Goal: Task Accomplishment & Management: Complete application form

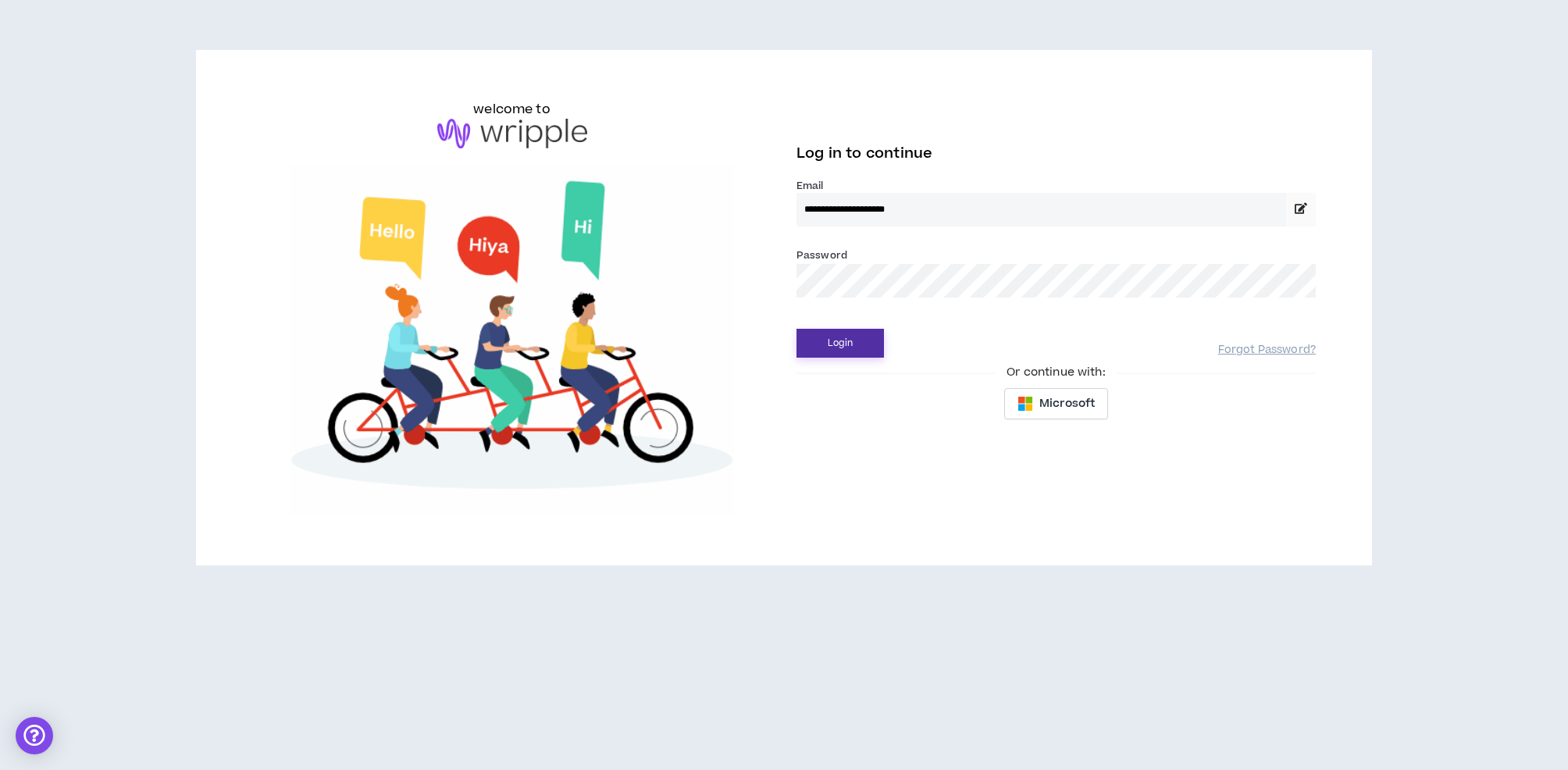
click at [851, 340] on button "Login" at bounding box center [840, 343] width 87 height 29
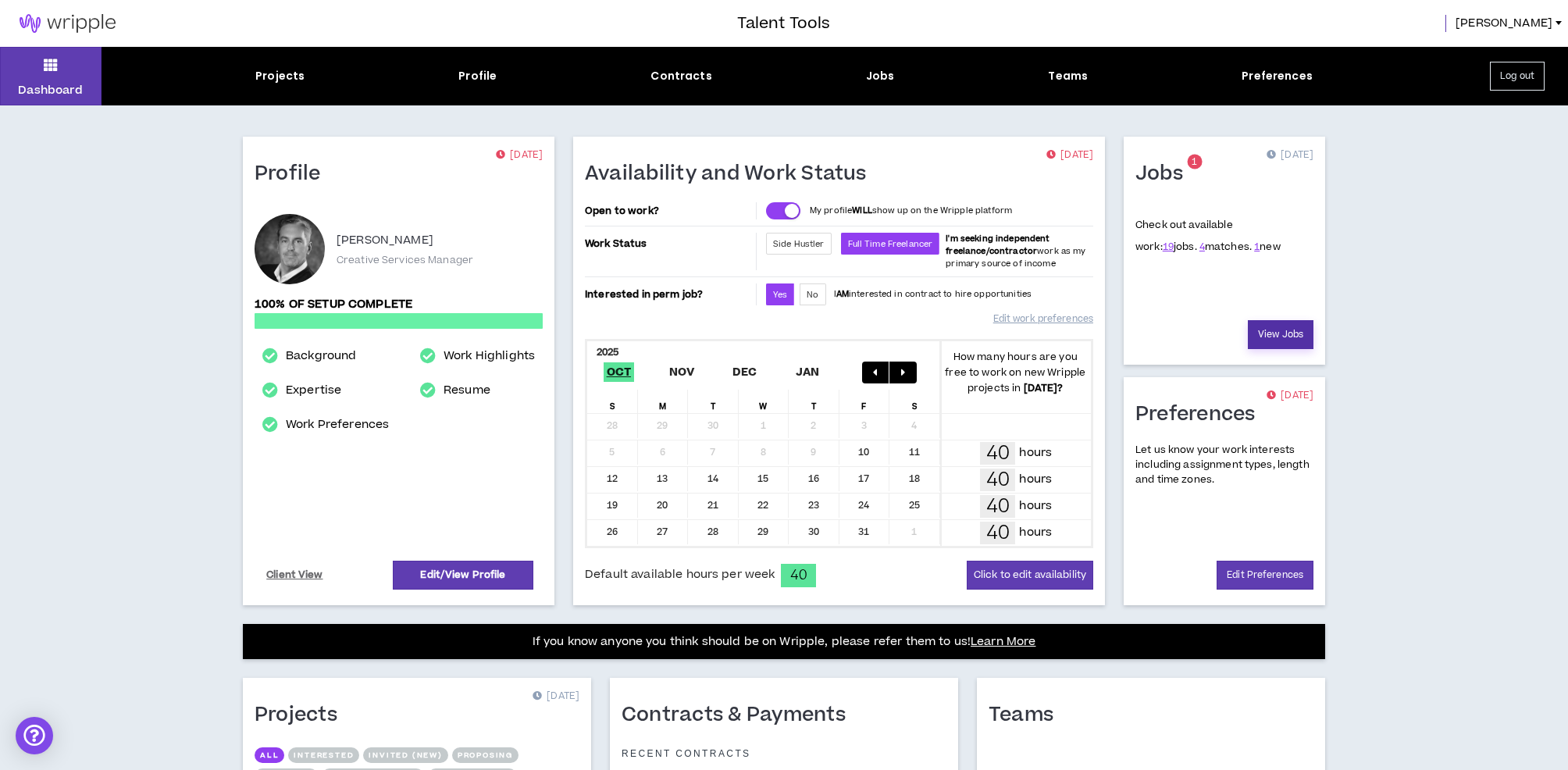
click at [1273, 335] on link "View Jobs" at bounding box center [1281, 334] width 66 height 29
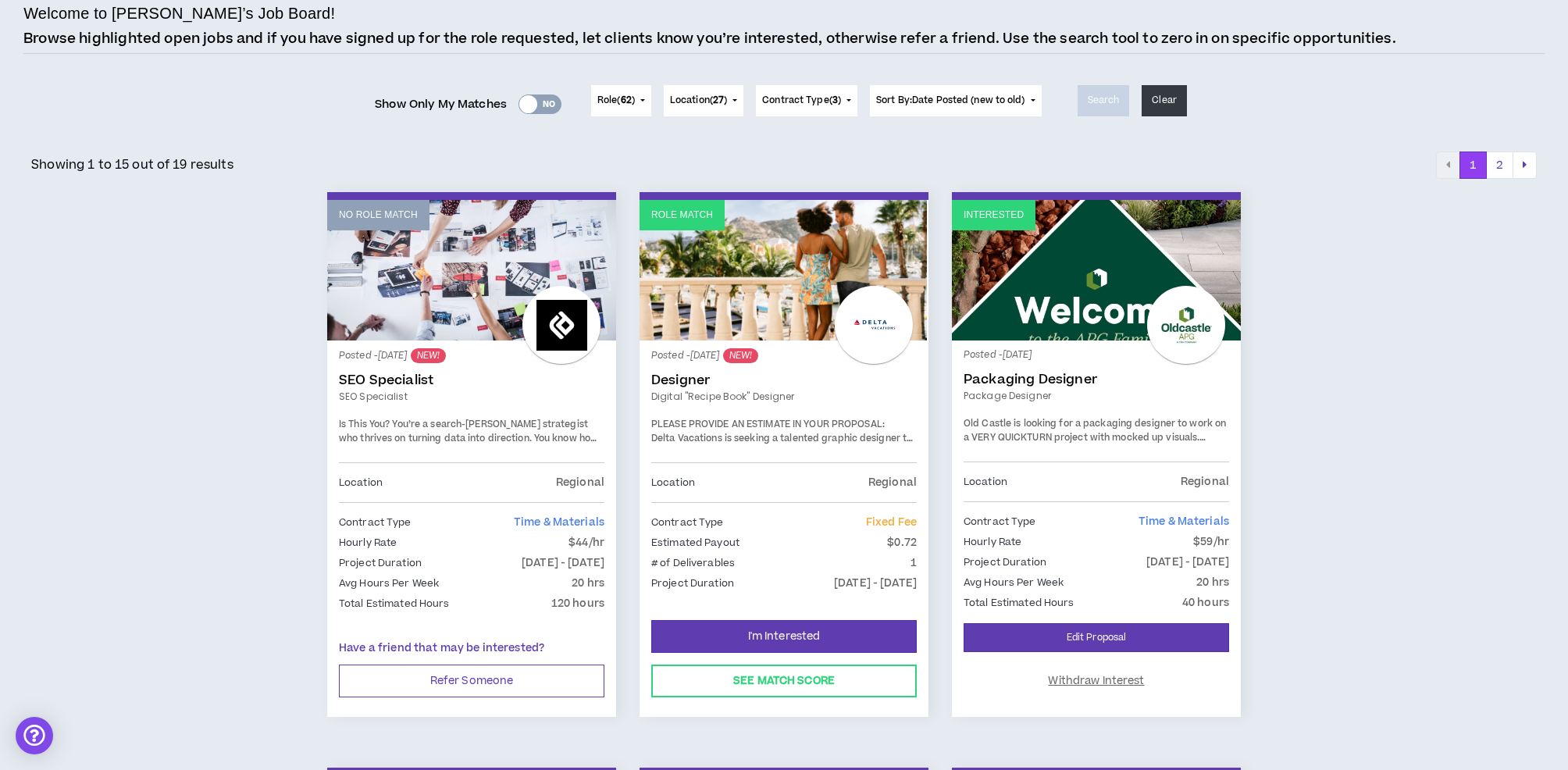
scroll to position [114, 0]
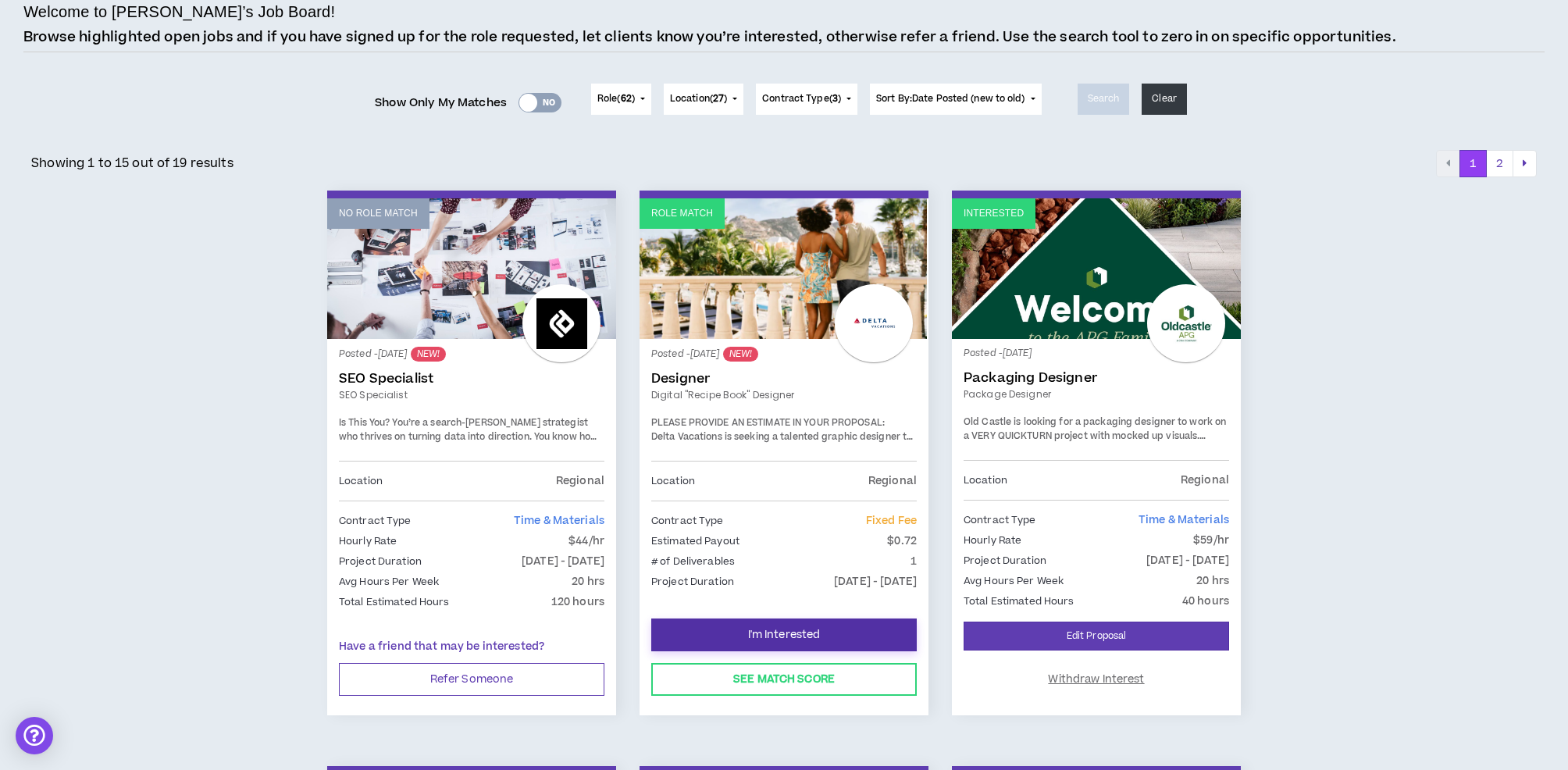
click at [772, 632] on span "I'm Interested" at bounding box center [784, 635] width 73 height 15
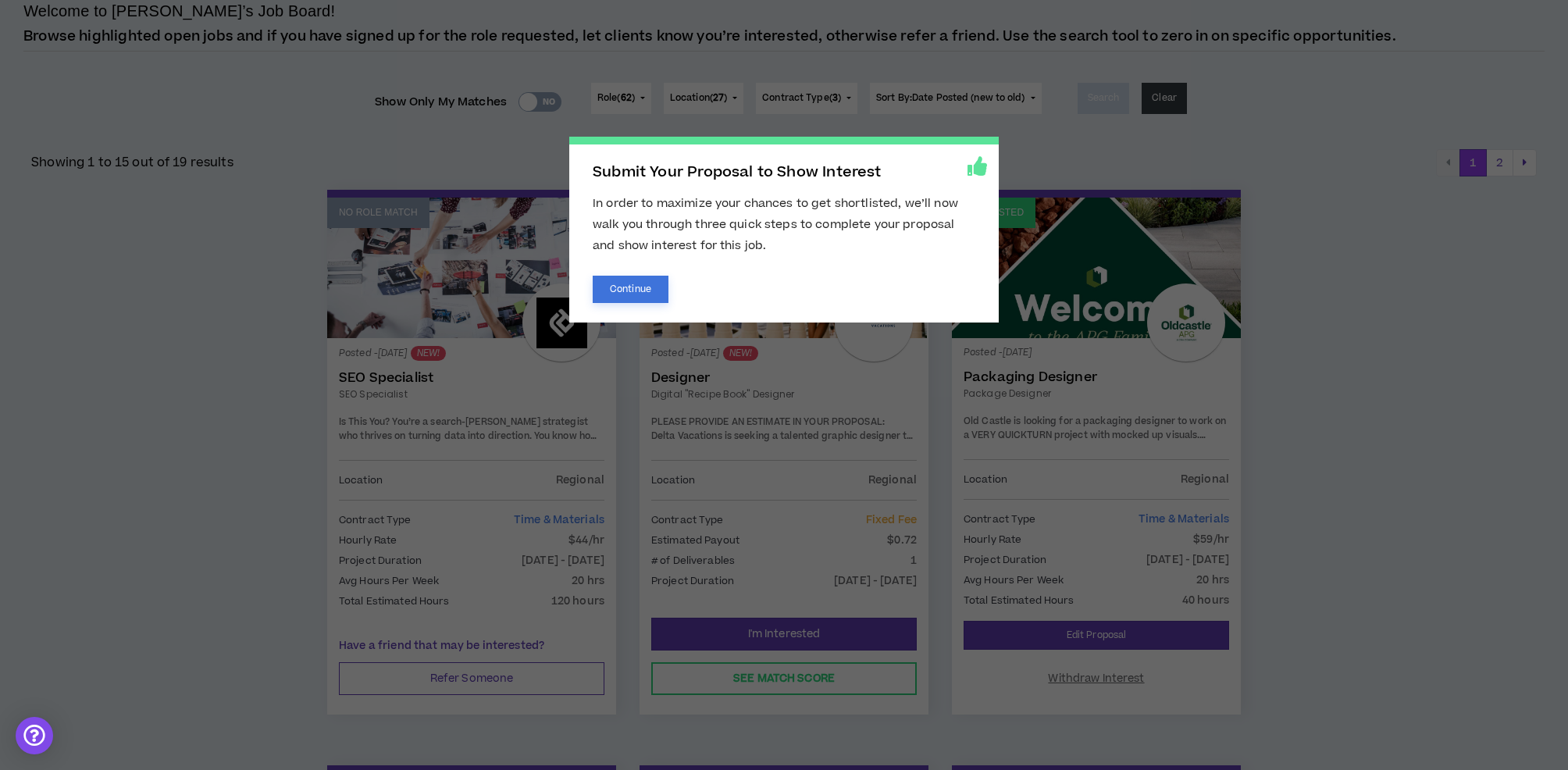
click at [642, 289] on button "Continue" at bounding box center [630, 289] width 76 height 27
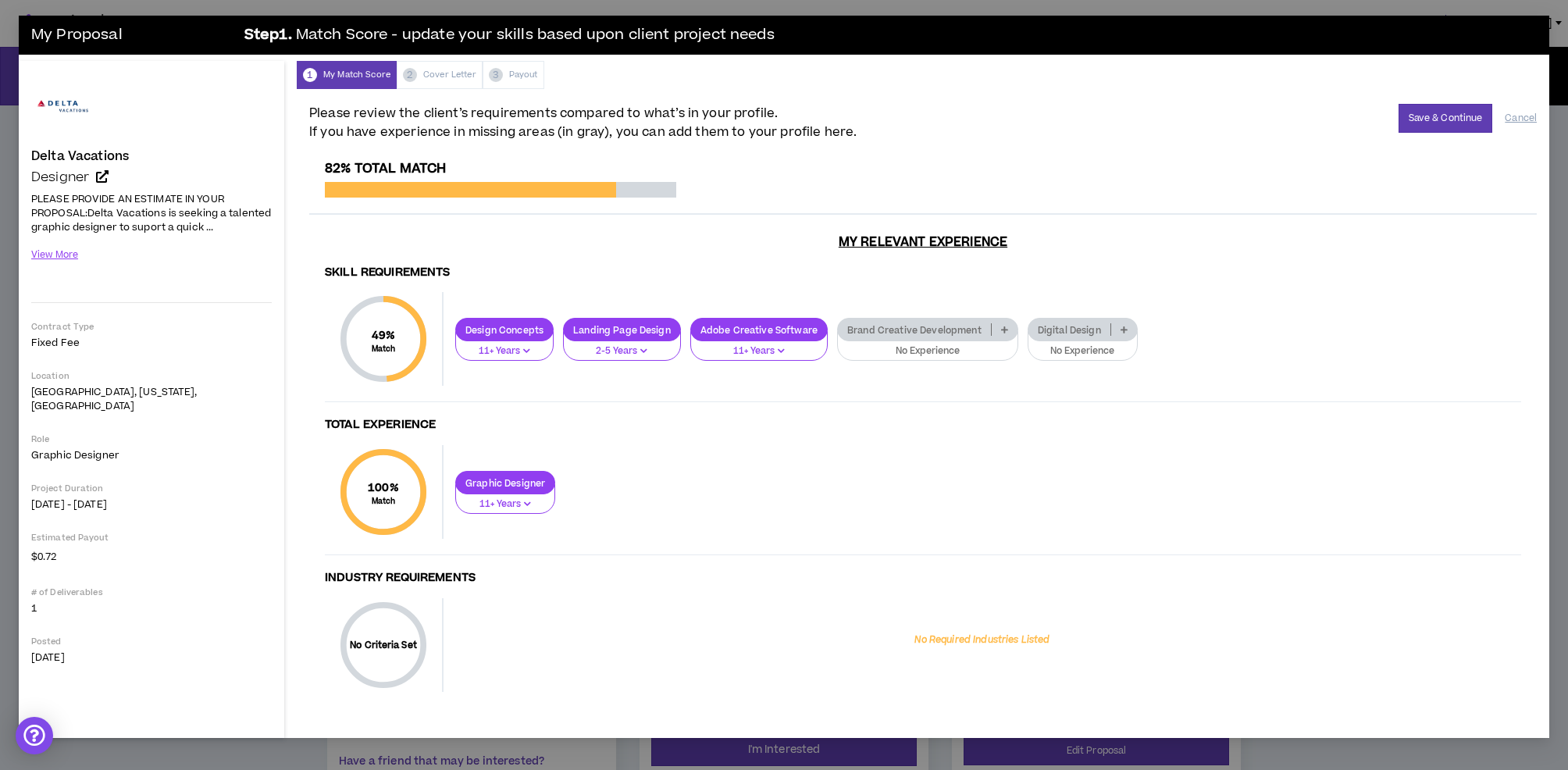
click at [910, 347] on p "No Experience" at bounding box center [928, 351] width 161 height 14
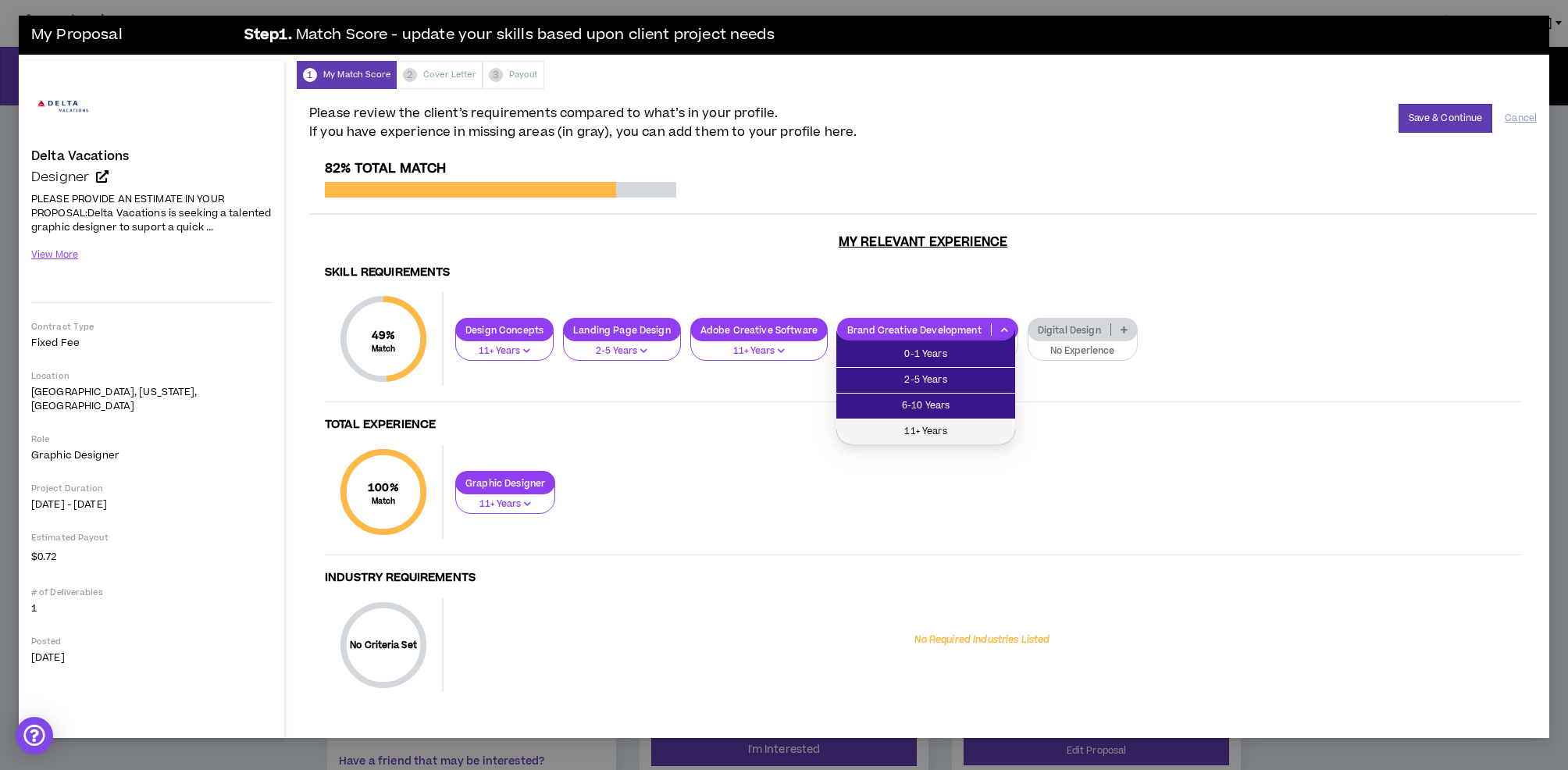
click at [934, 432] on span "11+ Years" at bounding box center [926, 432] width 160 height 17
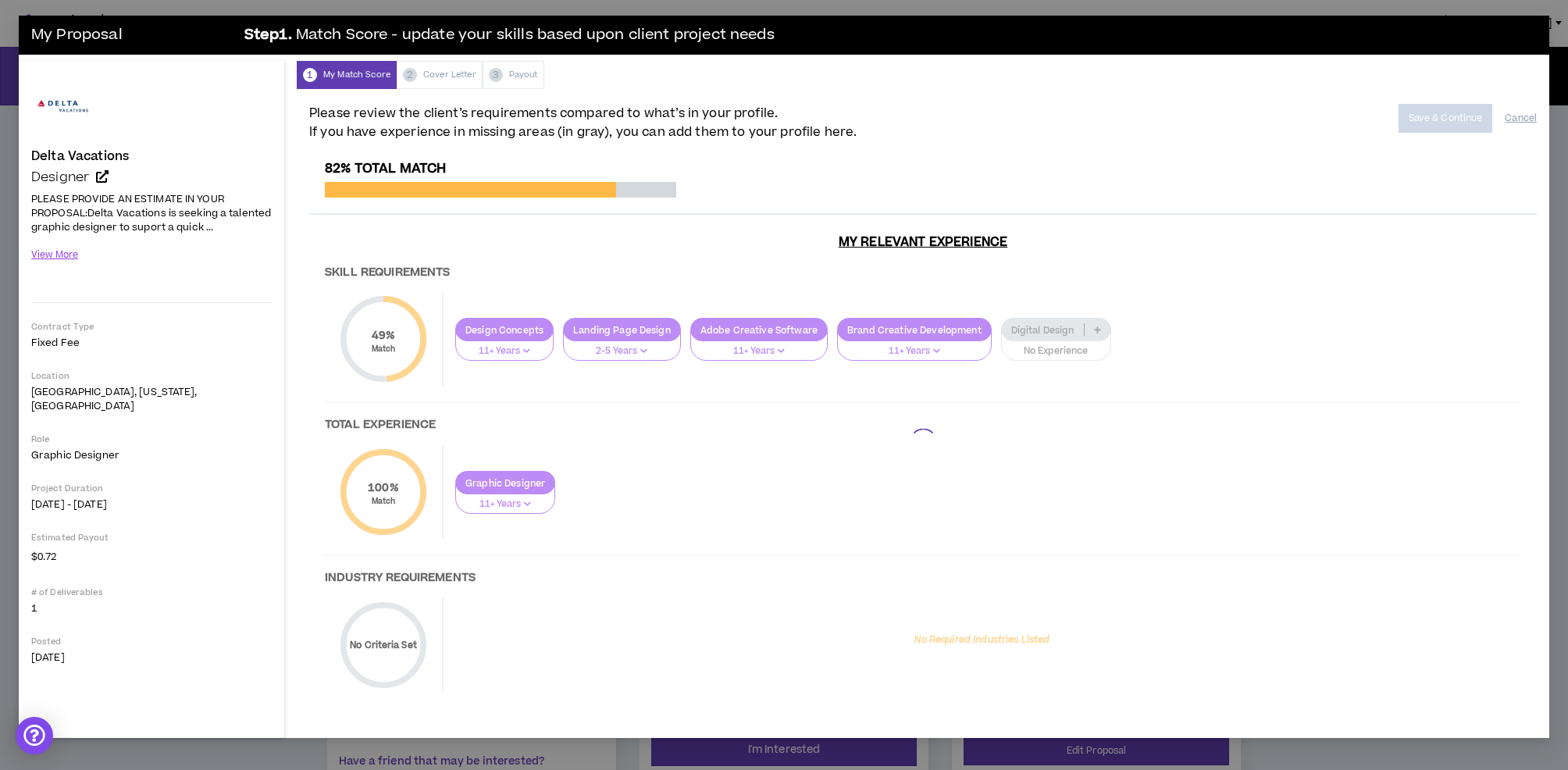
click at [1058, 349] on div at bounding box center [923, 442] width 1228 height 562
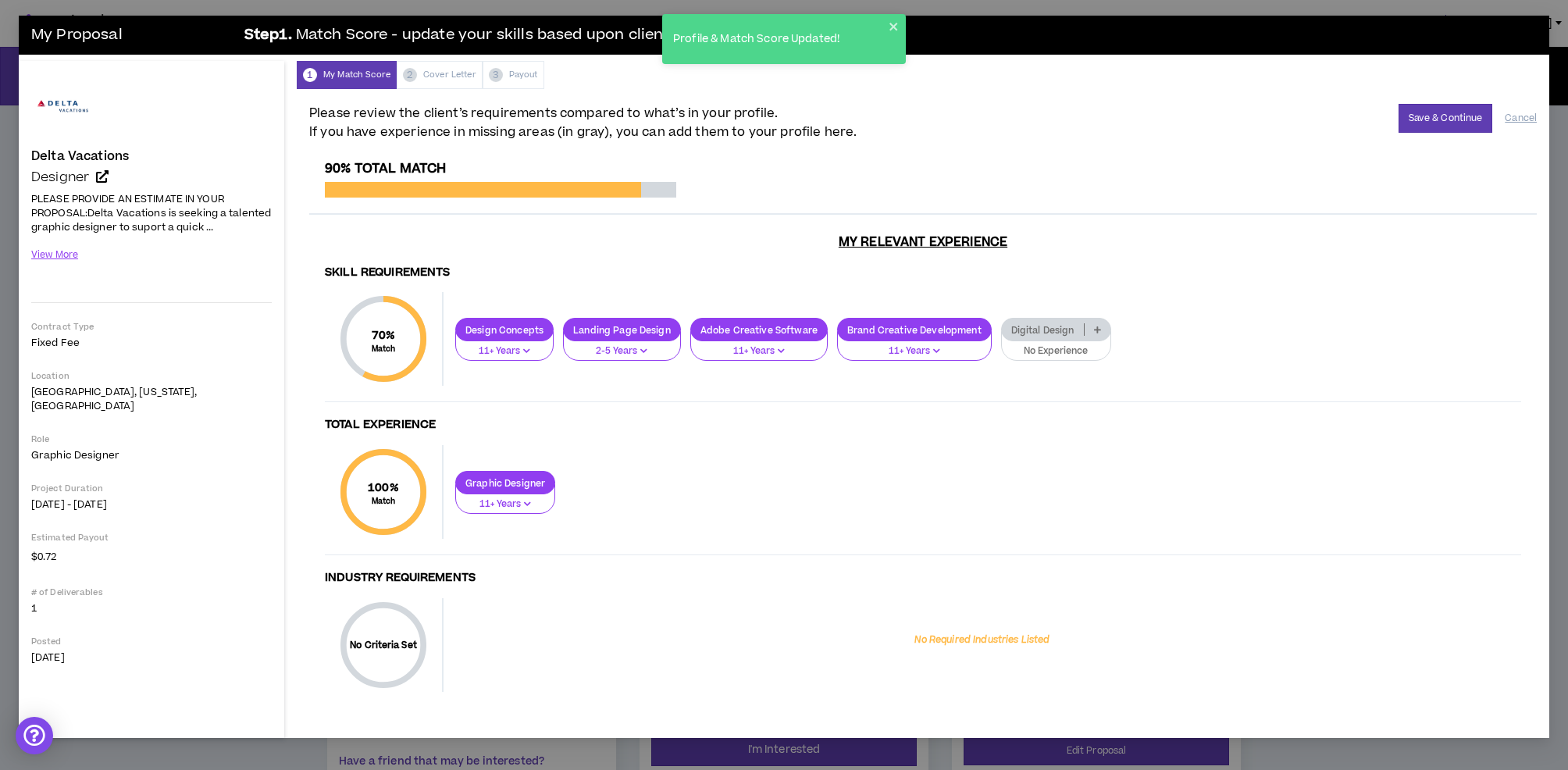
click at [1041, 347] on p "No Experience" at bounding box center [1056, 351] width 89 height 14
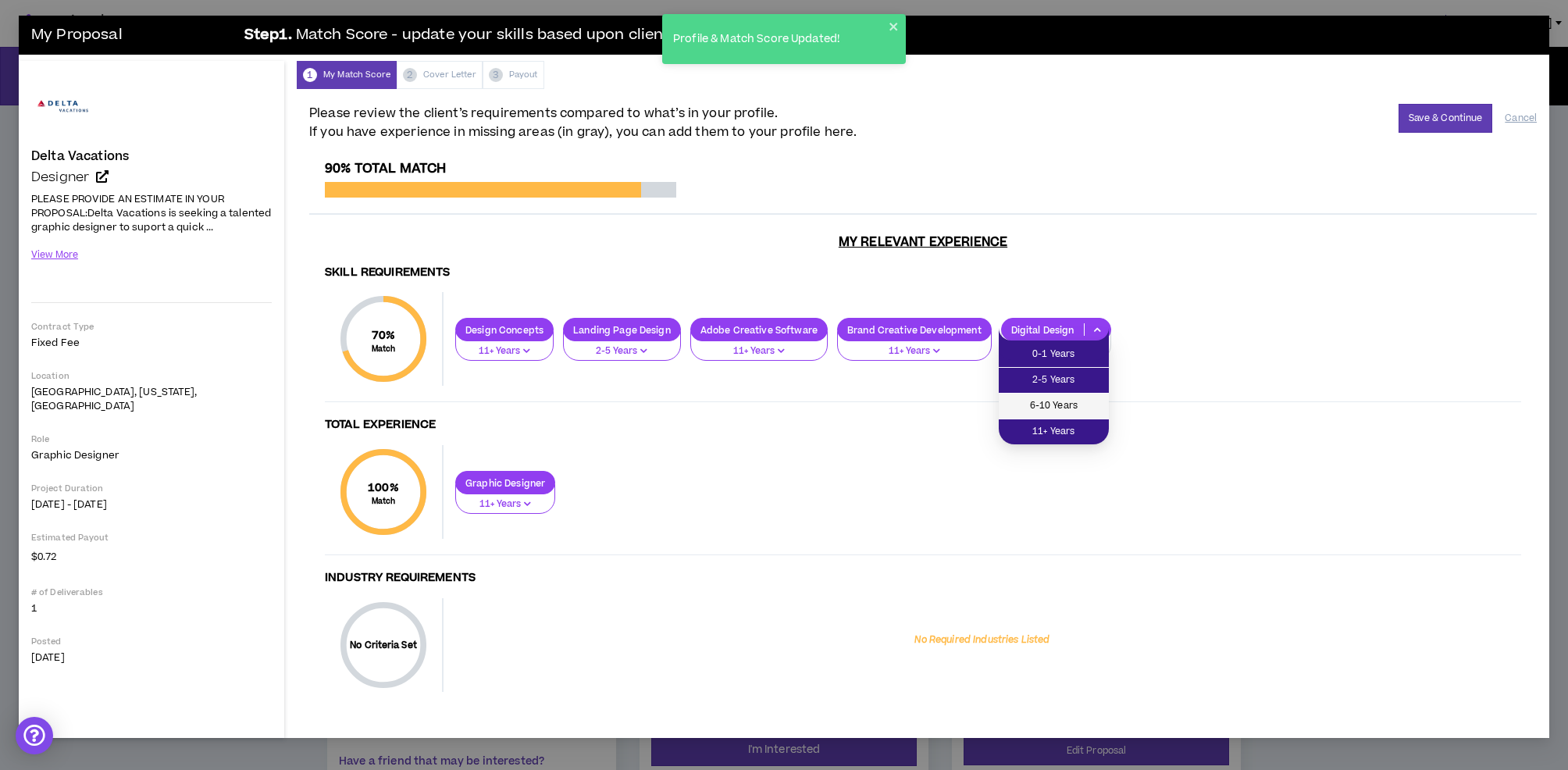
click at [1052, 403] on span "6-10 Years" at bounding box center [1054, 406] width 91 height 17
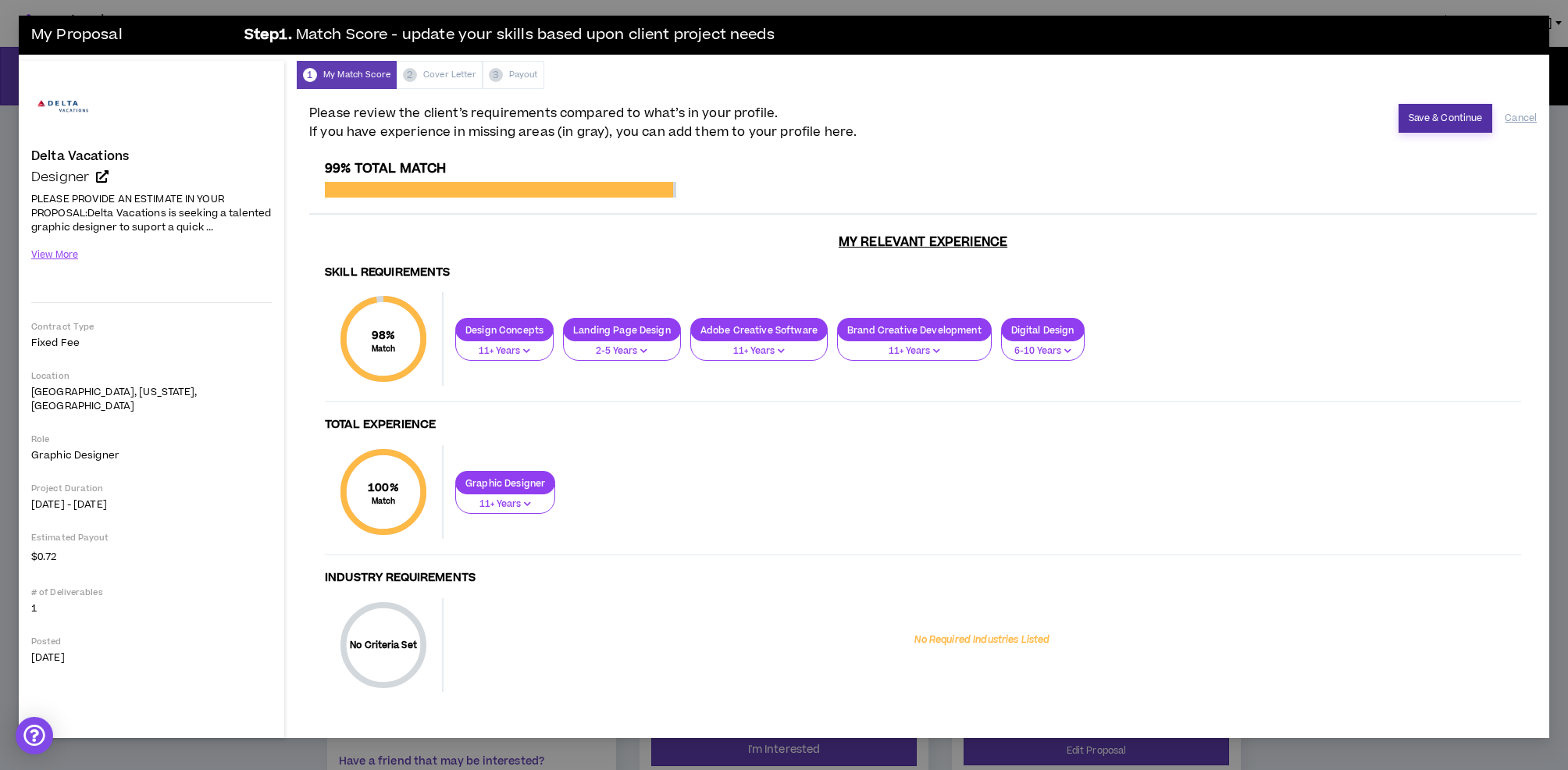
click at [1412, 122] on button "Save & Continue" at bounding box center [1446, 117] width 94 height 29
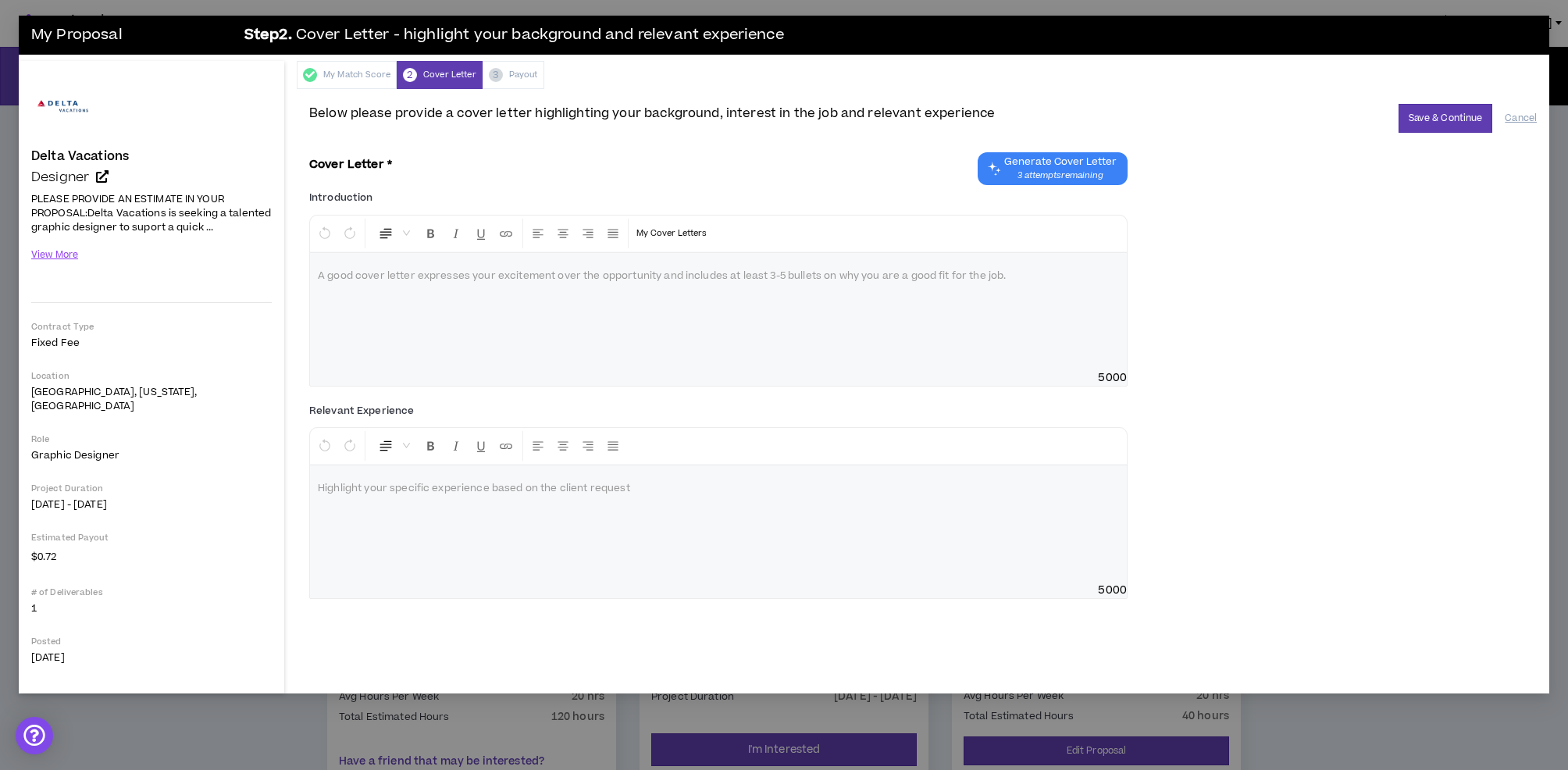
click at [695, 294] on div at bounding box center [719, 311] width 817 height 117
click at [60, 253] on button "View More" at bounding box center [55, 255] width 48 height 27
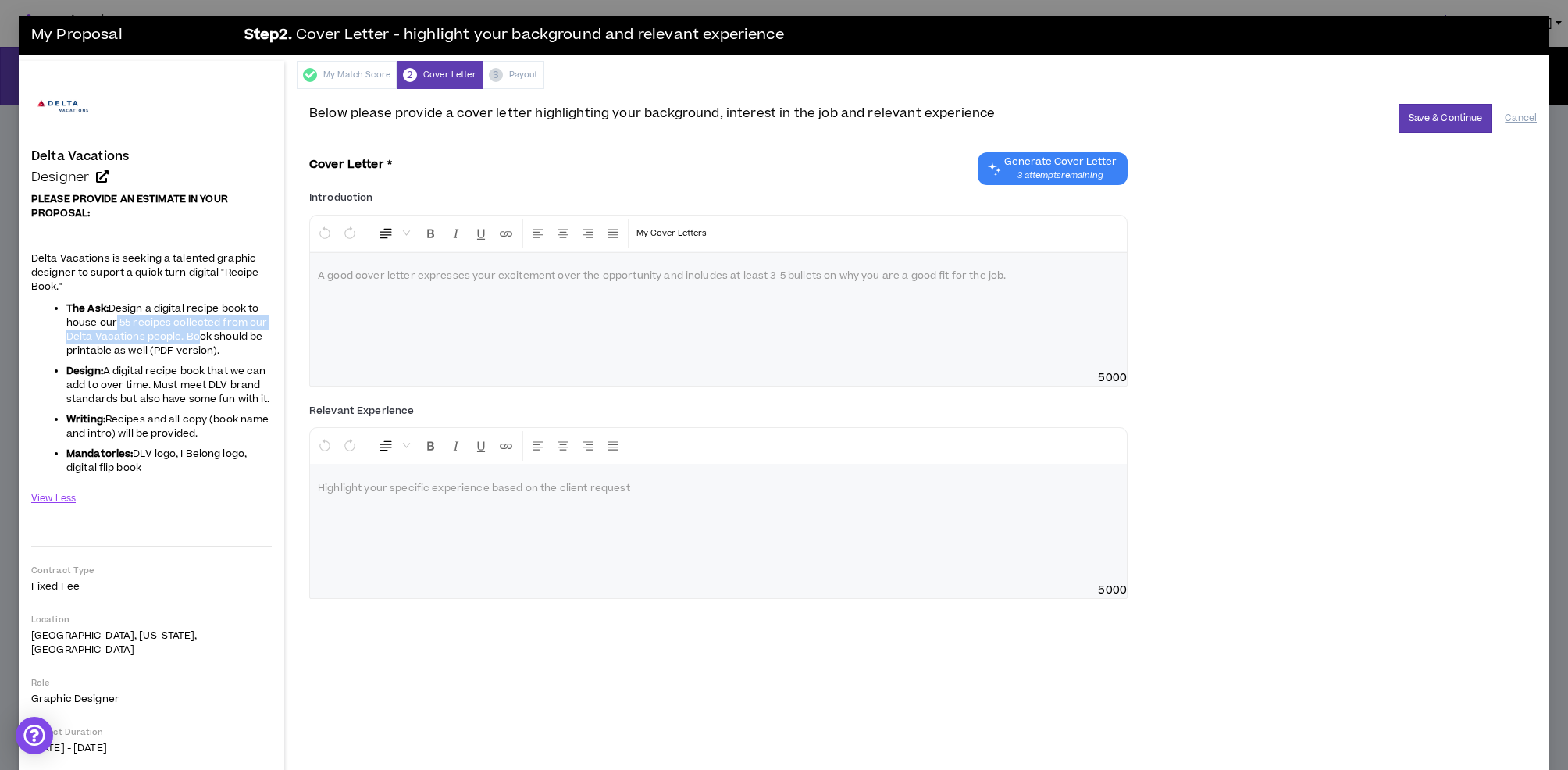
drag, startPoint x: 111, startPoint y: 321, endPoint x: 195, endPoint y: 330, distance: 84.5
click at [195, 330] on span "Design a digital recipe book to house our 55 recipes collected from our Delta V…" at bounding box center [167, 329] width 201 height 57
click at [522, 275] on p at bounding box center [719, 277] width 801 height 16
click at [1030, 164] on span "Generate Cover Letter" at bounding box center [1060, 161] width 112 height 13
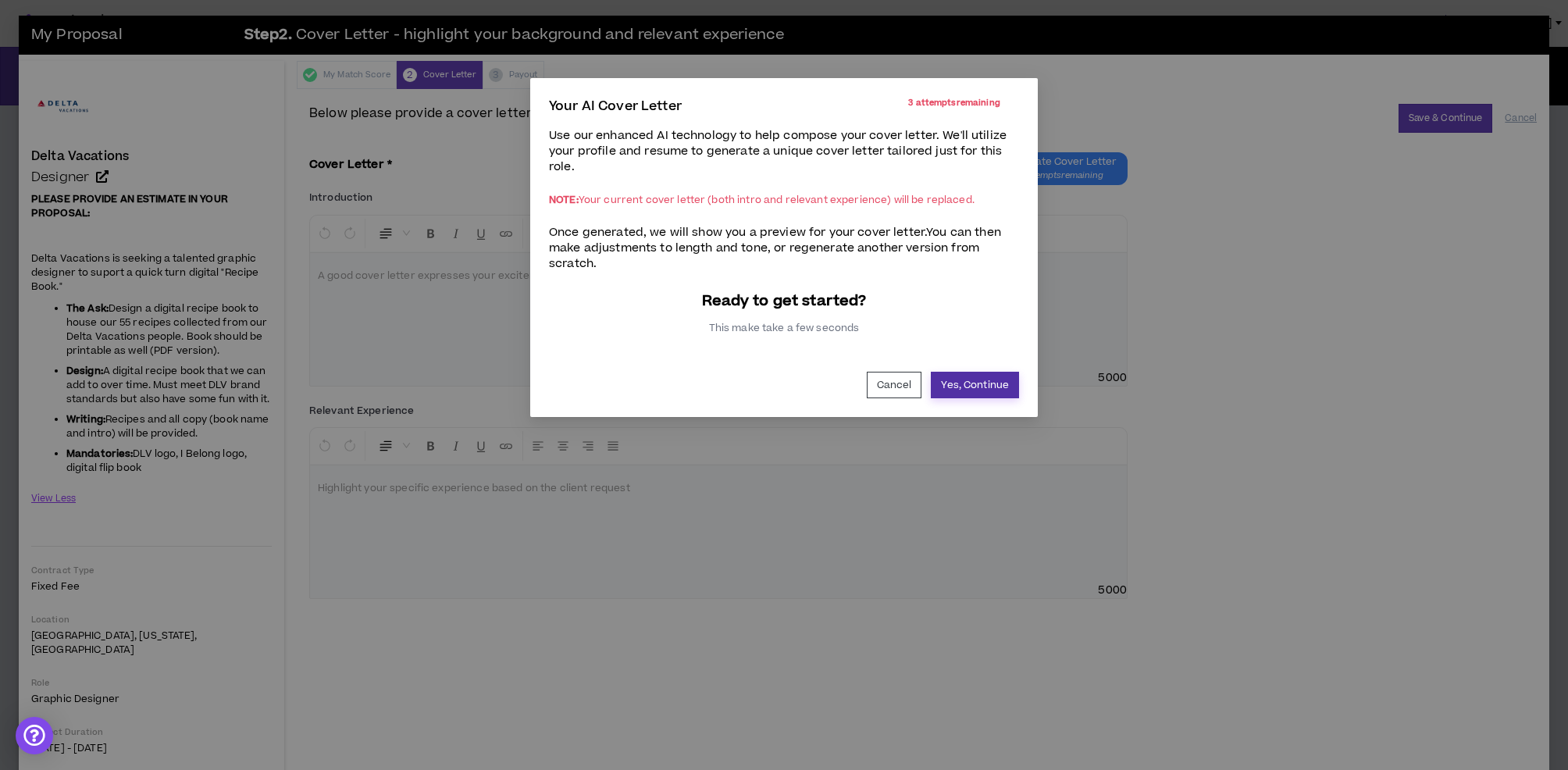
click at [983, 382] on button "Yes, Continue" at bounding box center [974, 385] width 88 height 27
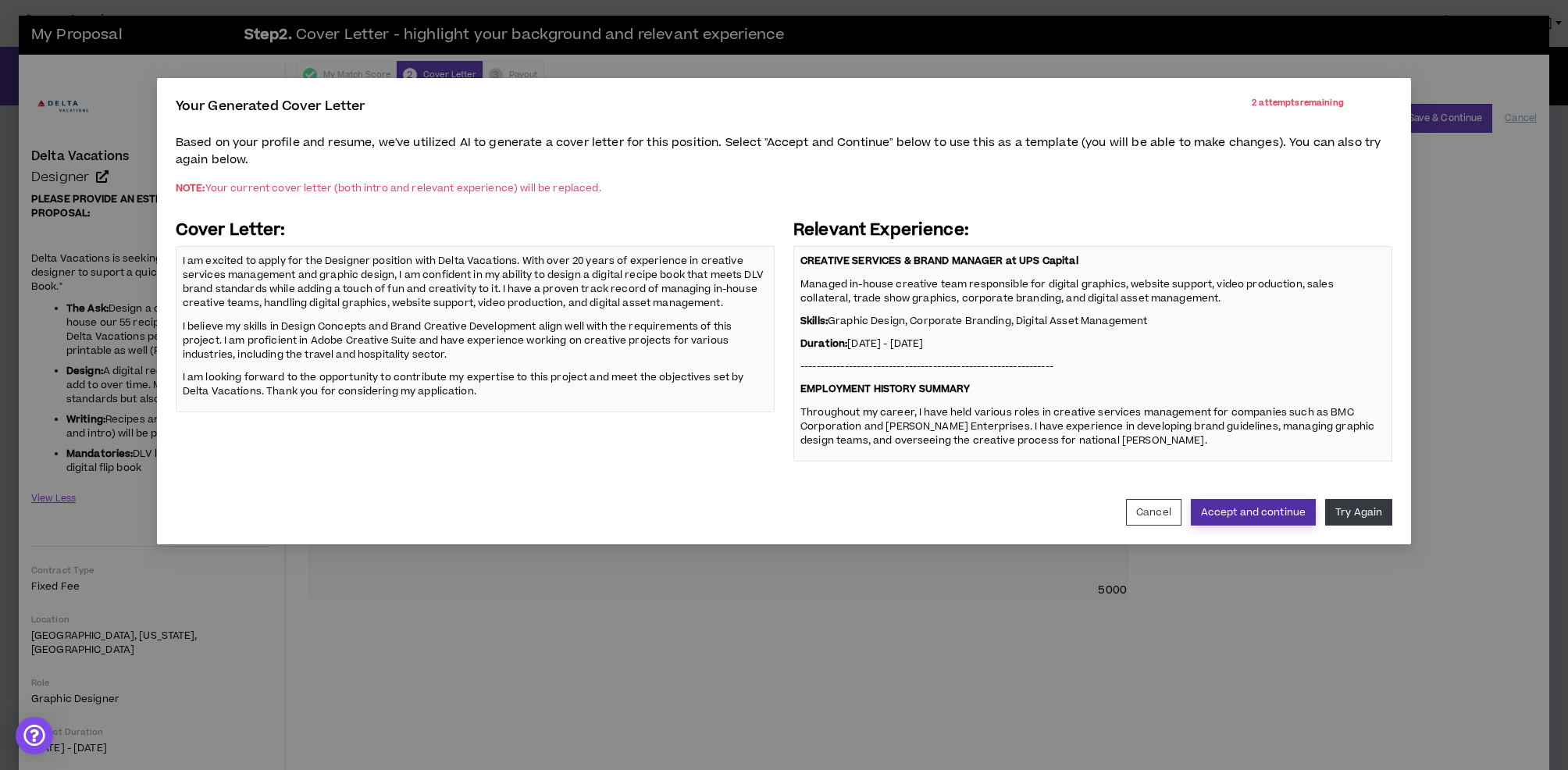
click at [1228, 510] on button "Accept and continue" at bounding box center [1254, 512] width 125 height 27
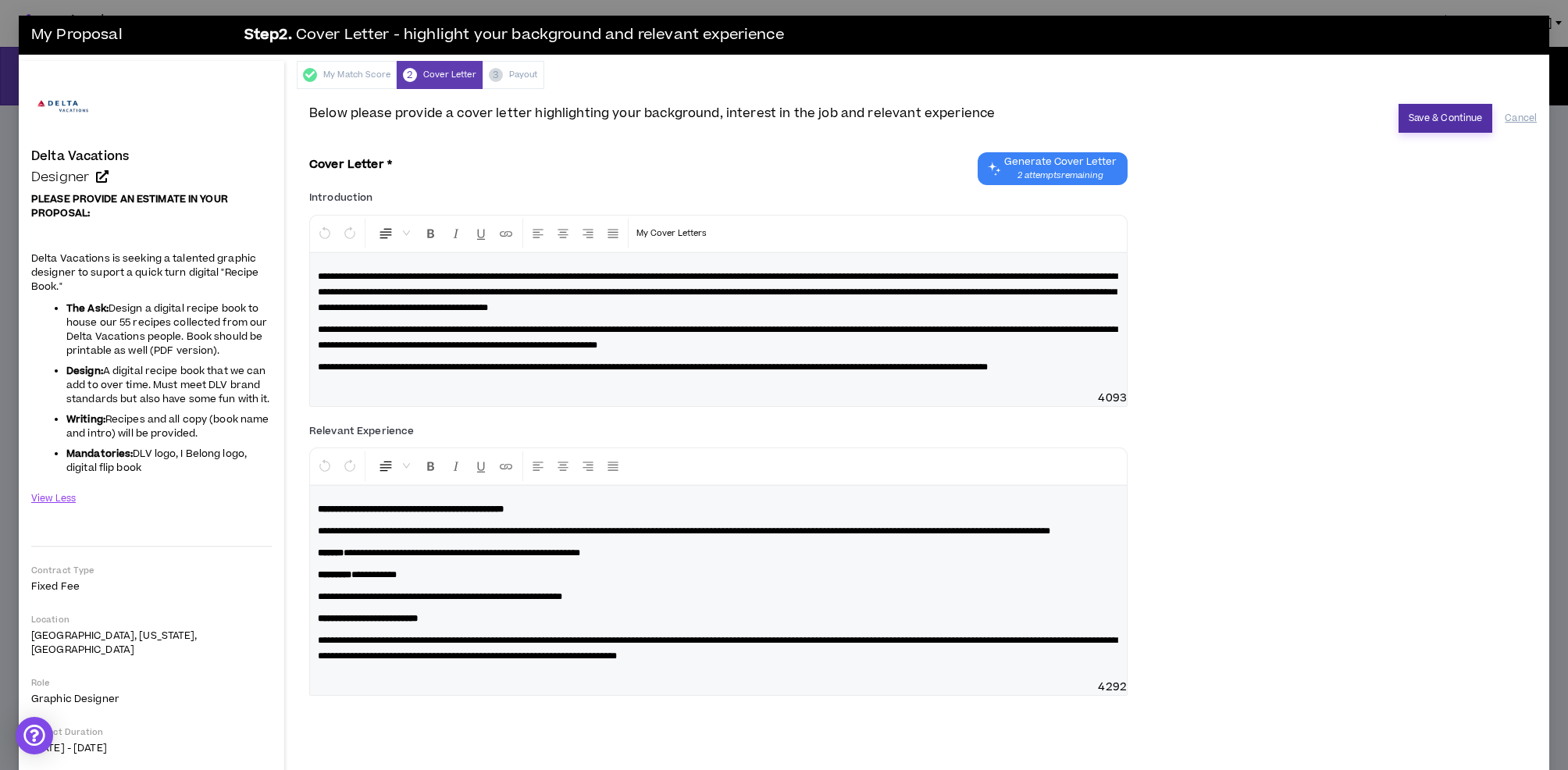
click at [1460, 120] on button "Save & Continue" at bounding box center [1446, 117] width 94 height 29
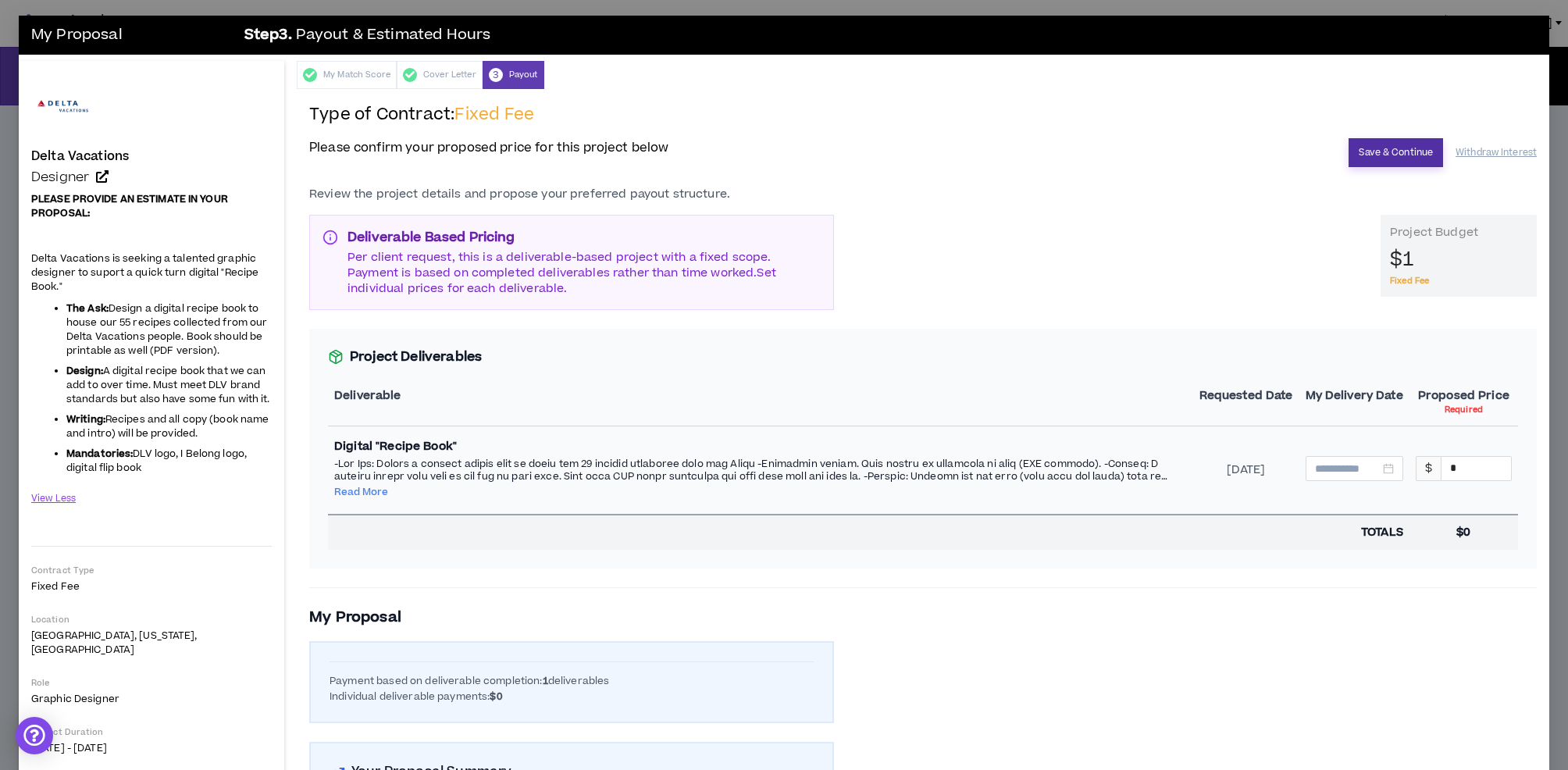
click at [1381, 143] on button "Save & Continue" at bounding box center [1395, 152] width 94 height 29
type input "**********"
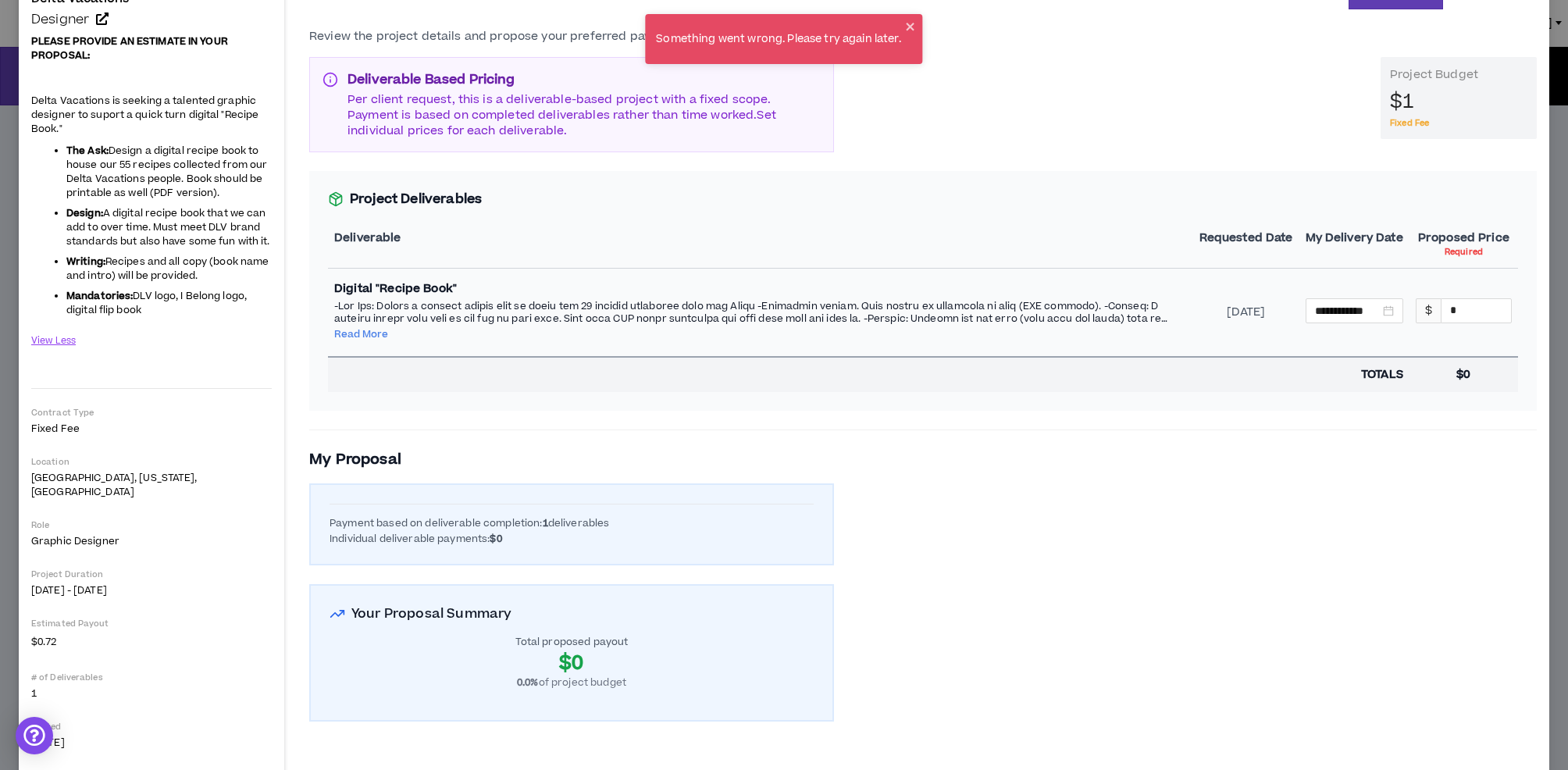
scroll to position [172, 0]
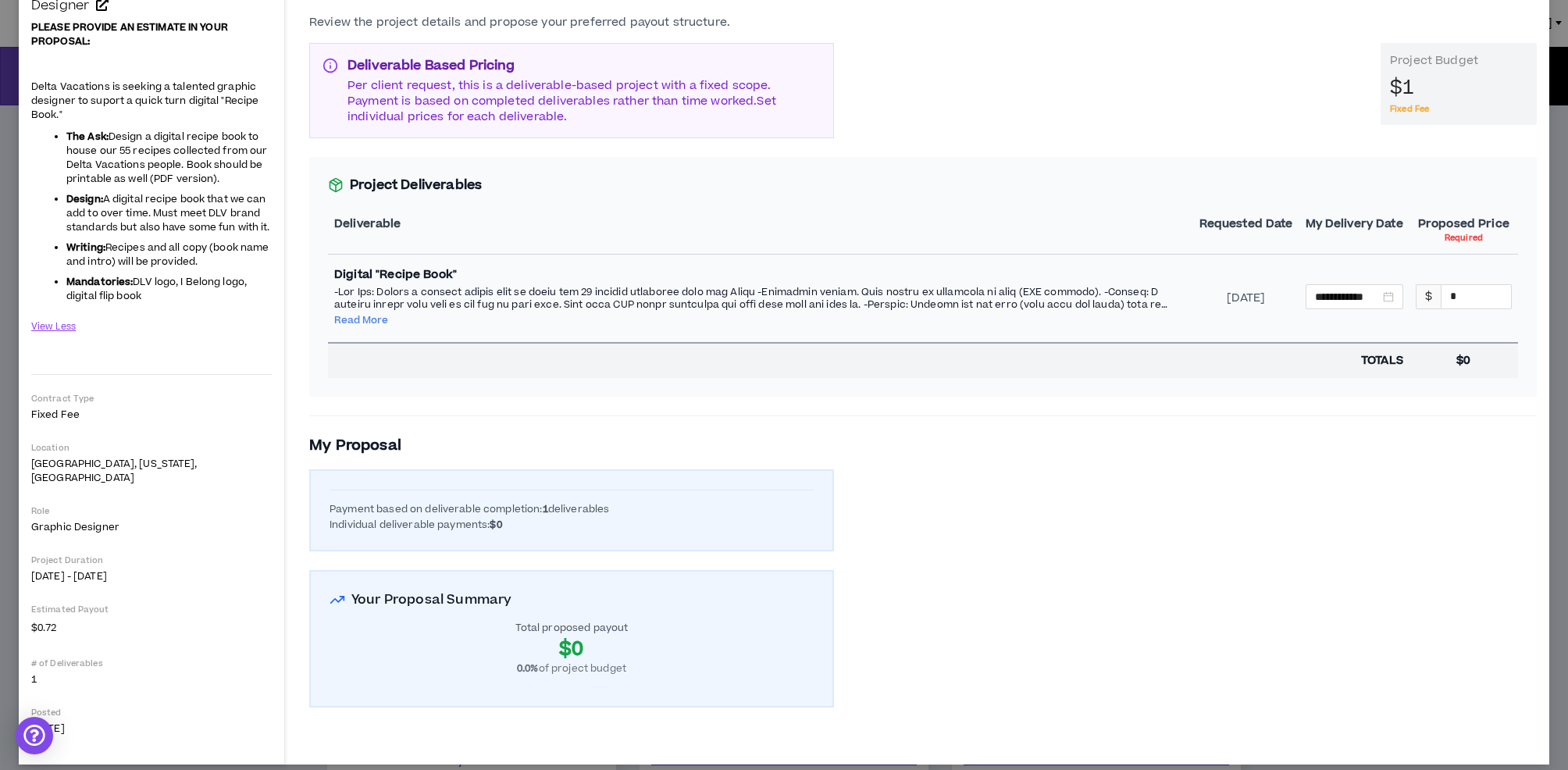
click at [1458, 232] on p "Required" at bounding box center [1464, 238] width 38 height 13
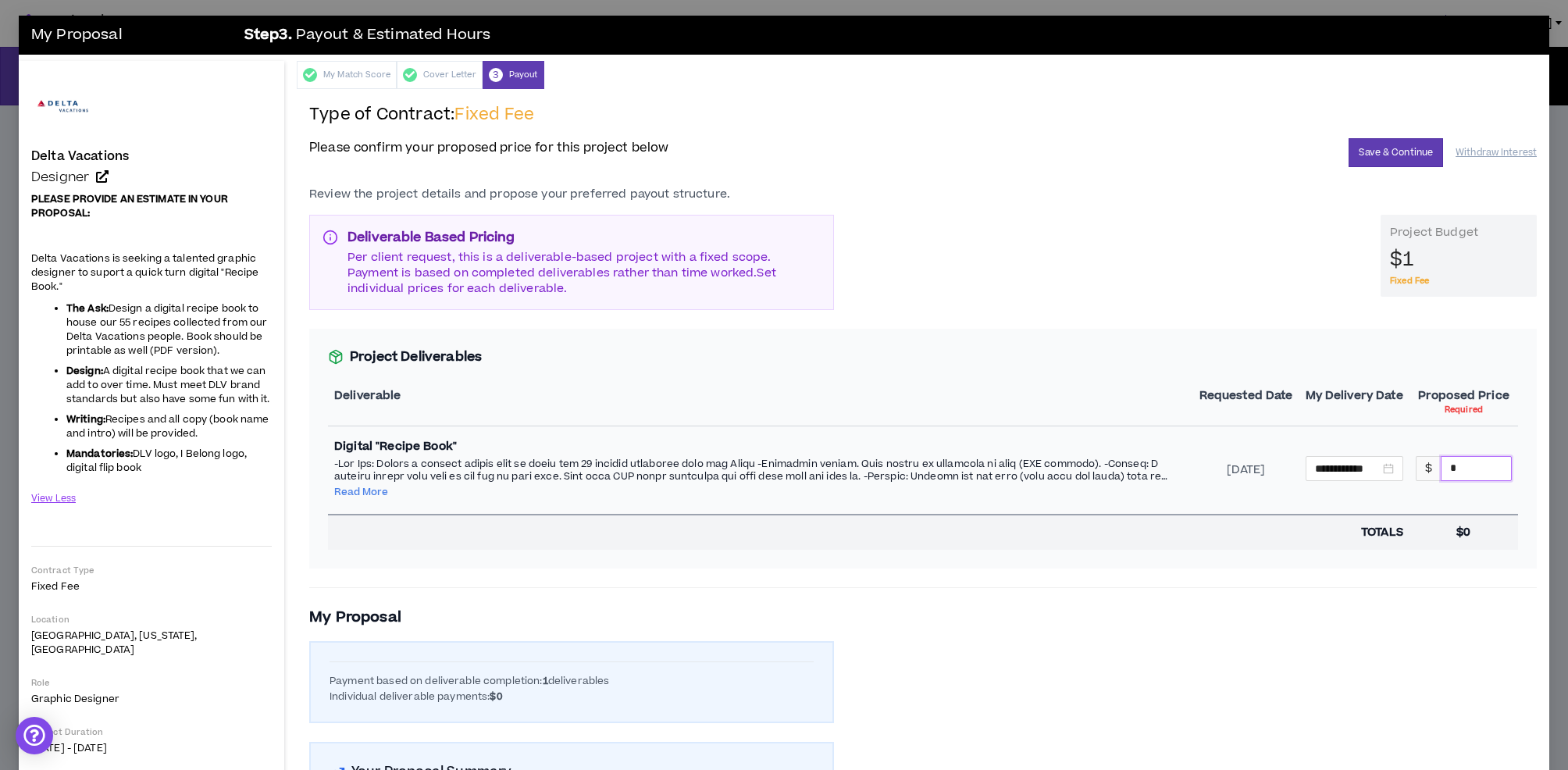
click at [1460, 468] on input "*" at bounding box center [1477, 469] width 70 height 24
drag, startPoint x: 1483, startPoint y: 473, endPoint x: 1379, endPoint y: 466, distance: 104.2
click at [1379, 466] on tr "**********" at bounding box center [923, 471] width 1190 height 89
click at [1344, 497] on td "**********" at bounding box center [1354, 471] width 110 height 89
drag, startPoint x: 1486, startPoint y: 467, endPoint x: 1417, endPoint y: 470, distance: 69.1
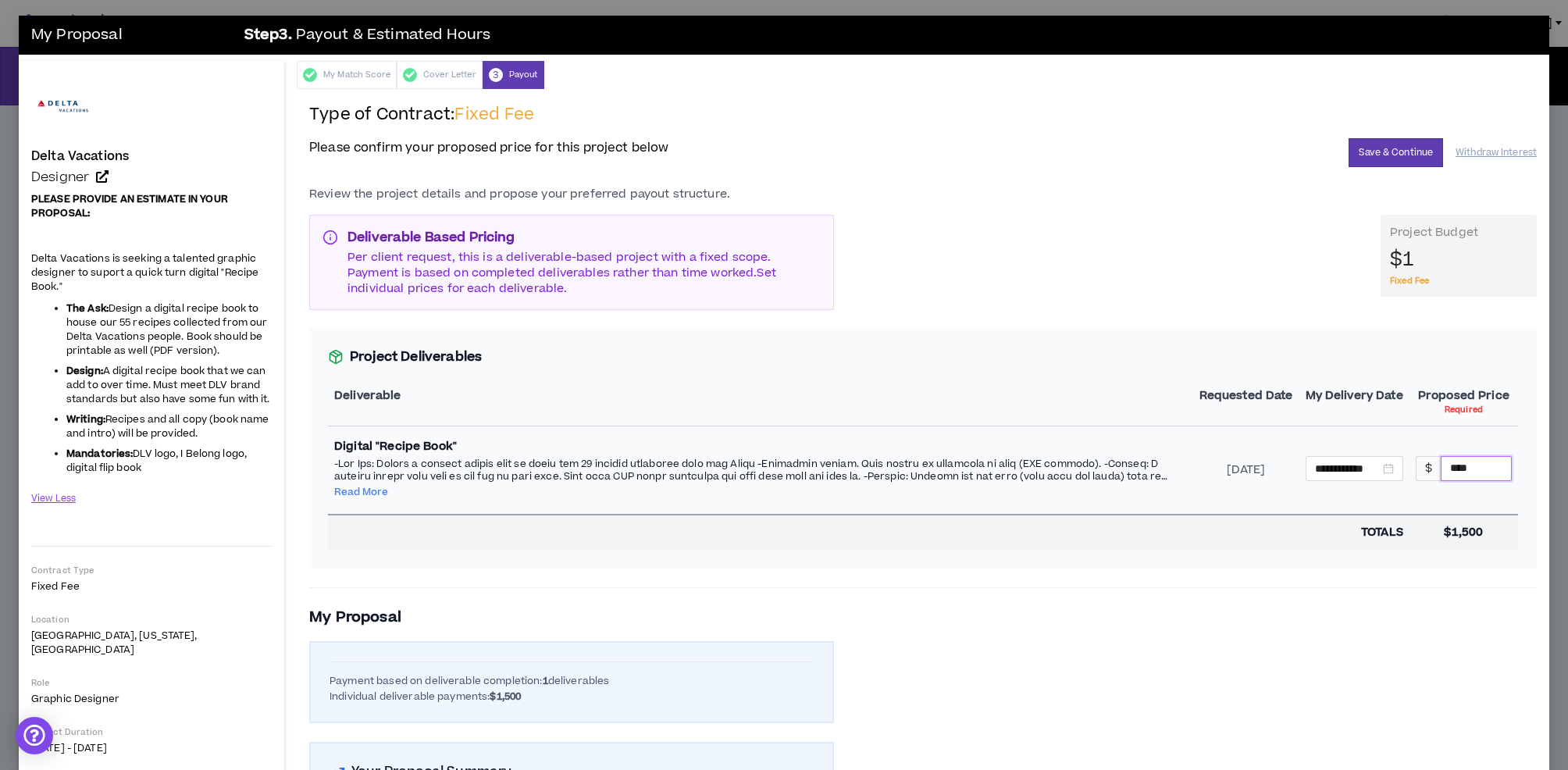
click at [1417, 470] on div "$ ****" at bounding box center [1464, 469] width 96 height 25
type input "****"
click at [1468, 676] on div "**********" at bounding box center [923, 582] width 1228 height 791
click at [1416, 147] on button "Save & Continue" at bounding box center [1395, 152] width 94 height 29
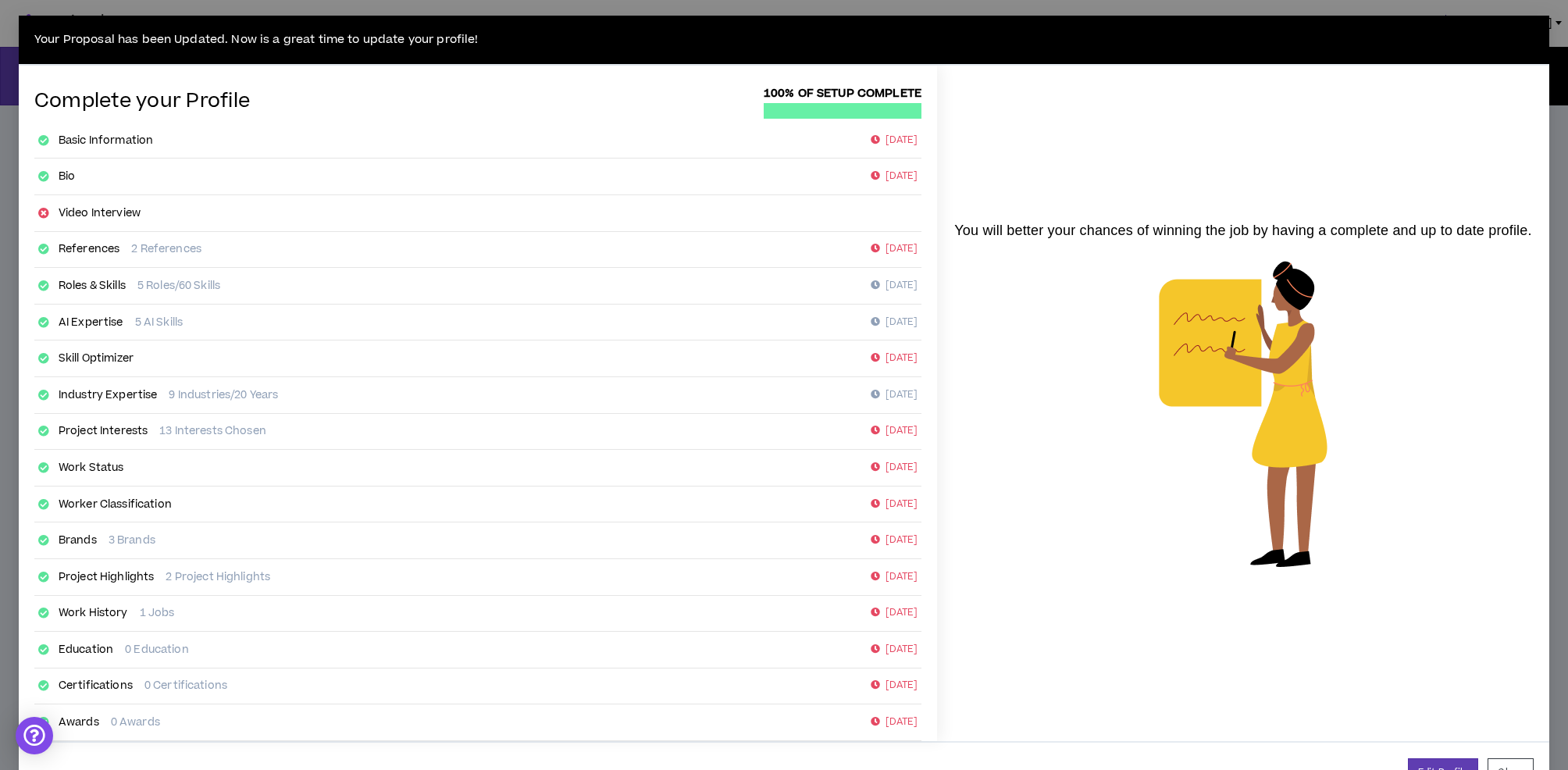
scroll to position [52, 0]
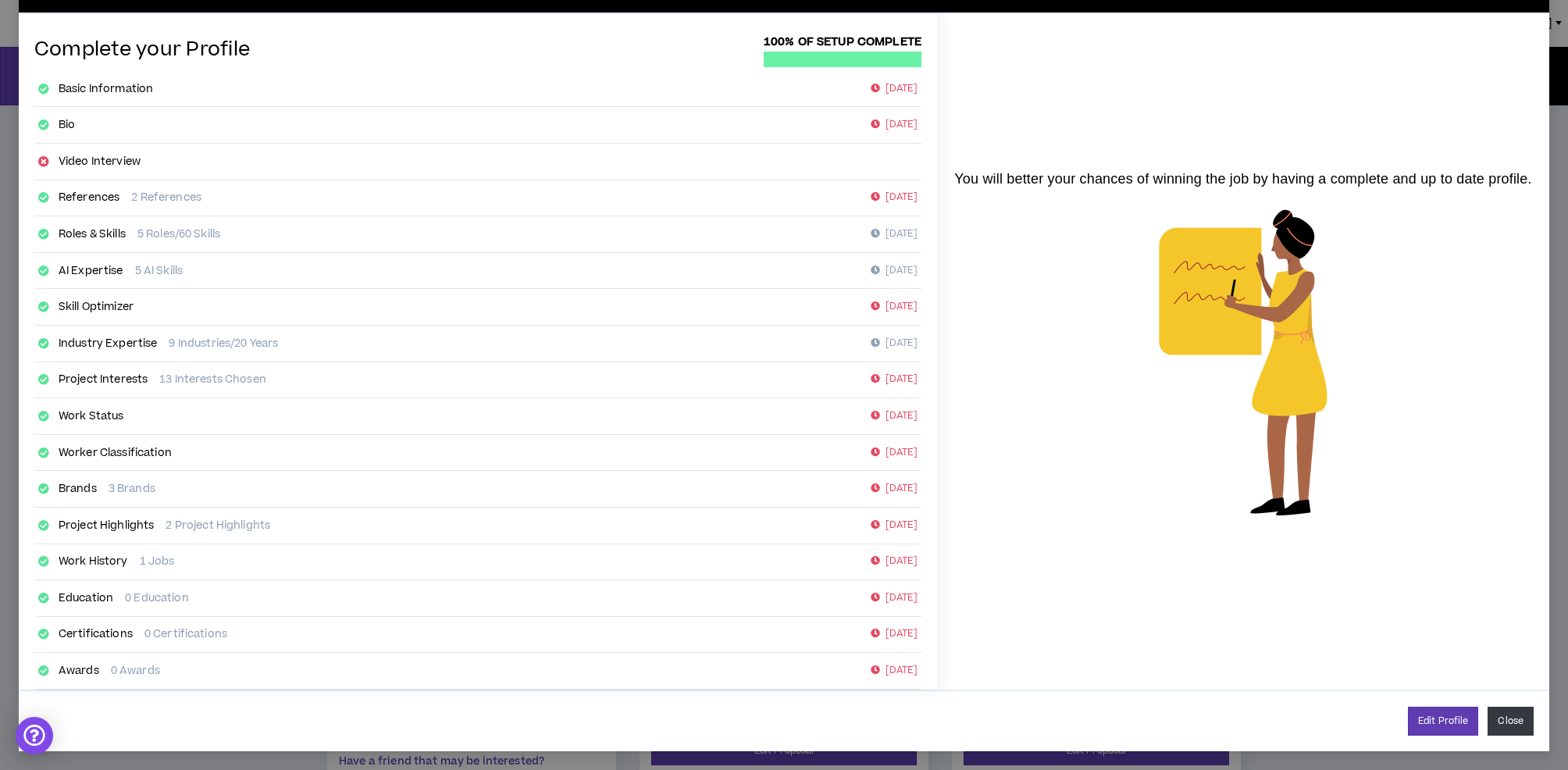
click at [1519, 723] on button "Close" at bounding box center [1510, 721] width 46 height 29
